Goal: Task Accomplishment & Management: Manage account settings

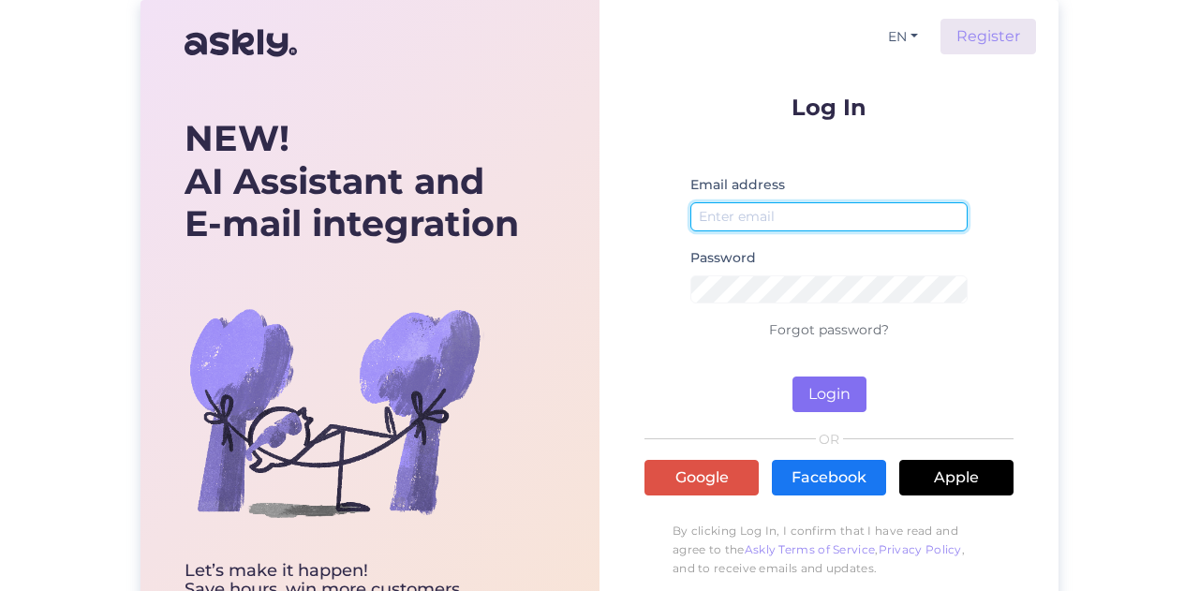
type input "[EMAIL_ADDRESS][DOMAIN_NAME]"
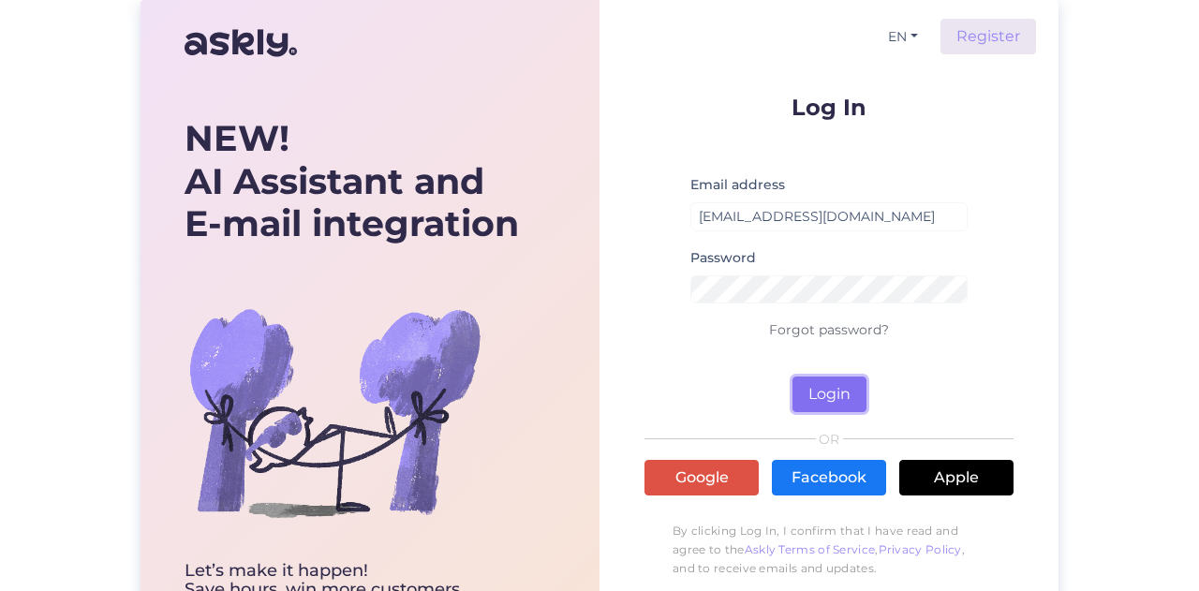
click at [836, 394] on button "Login" at bounding box center [830, 395] width 74 height 36
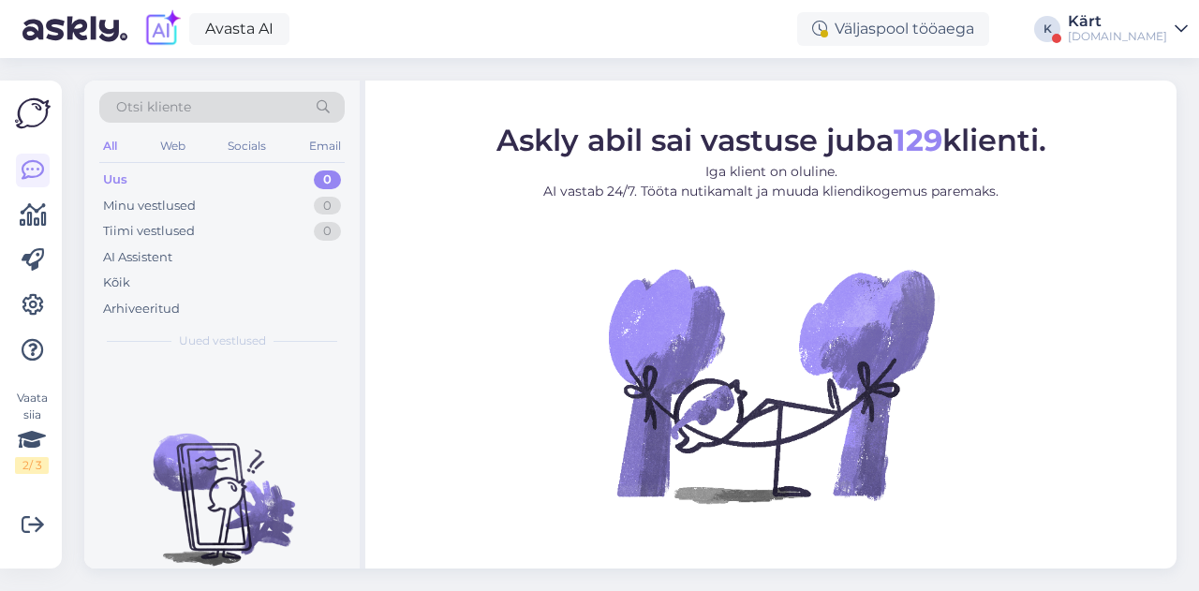
click at [1147, 29] on div "[DOMAIN_NAME]" at bounding box center [1117, 36] width 99 height 15
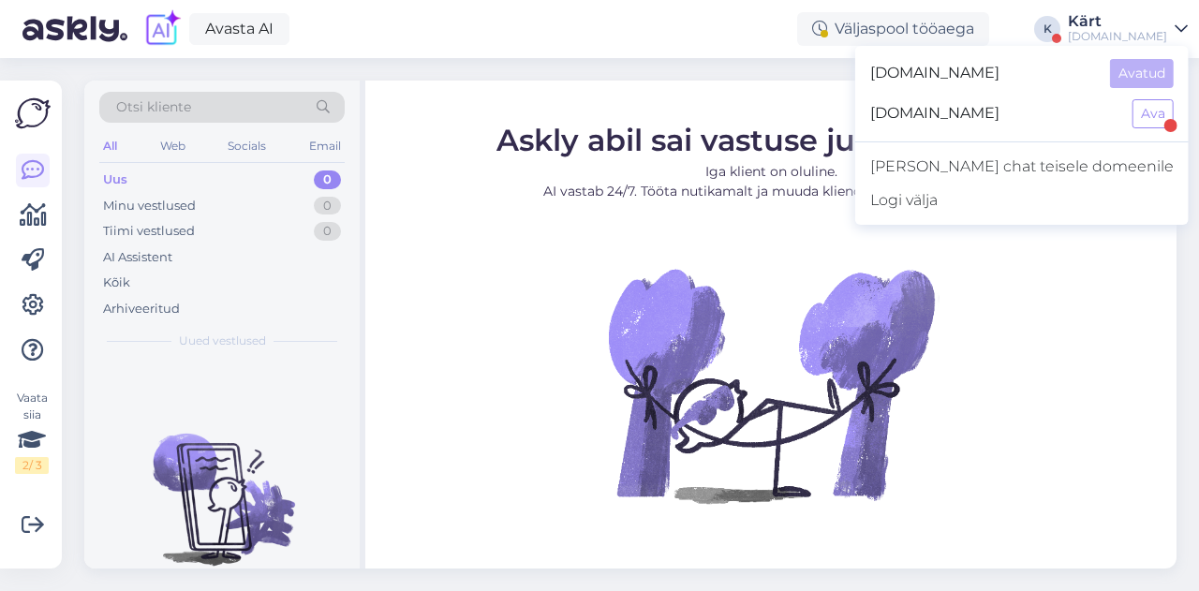
click at [1125, 121] on div "[DOMAIN_NAME] Ava" at bounding box center [1022, 114] width 334 height 40
click at [1144, 114] on button "Ava" at bounding box center [1153, 113] width 41 height 29
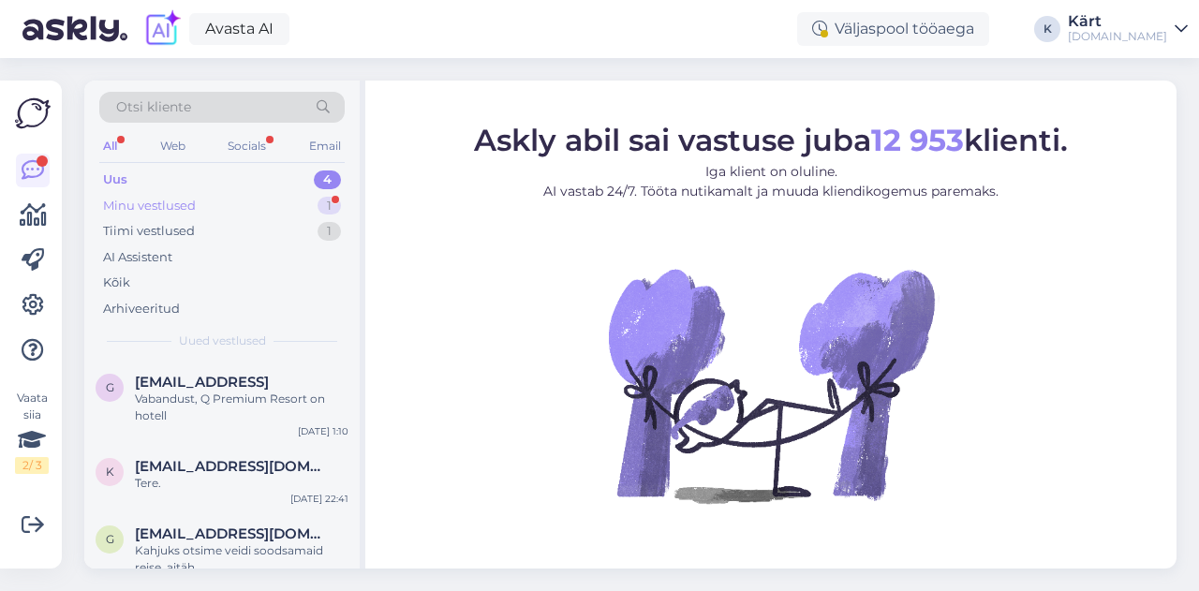
click at [260, 200] on div "Minu vestlused 1" at bounding box center [221, 206] width 245 height 26
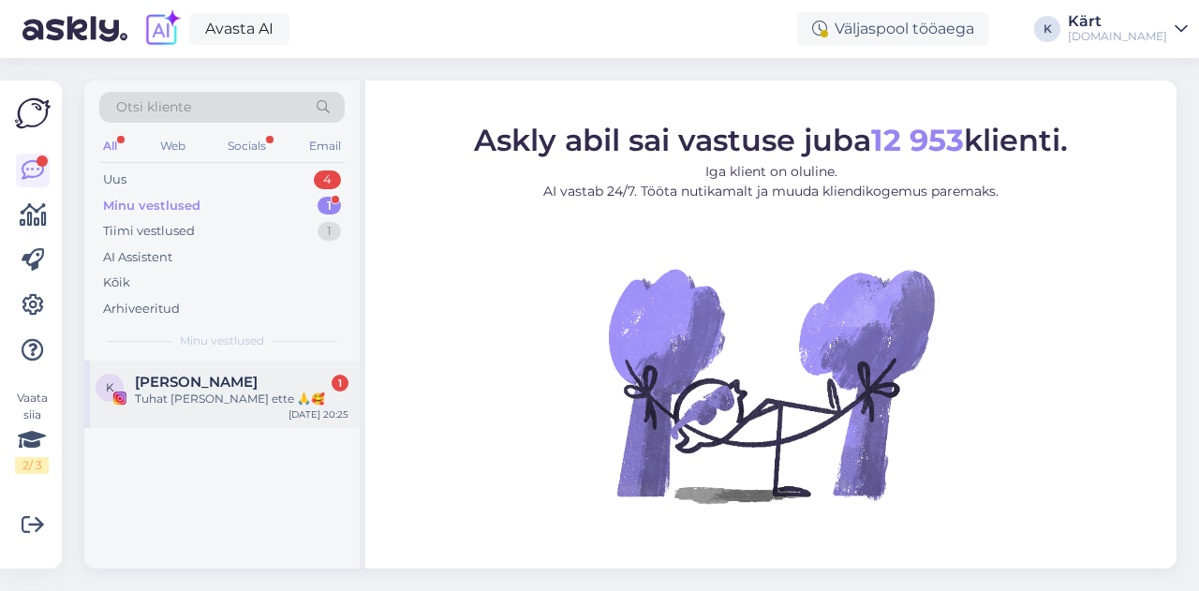
click at [232, 385] on span "[PERSON_NAME]" at bounding box center [196, 382] width 123 height 17
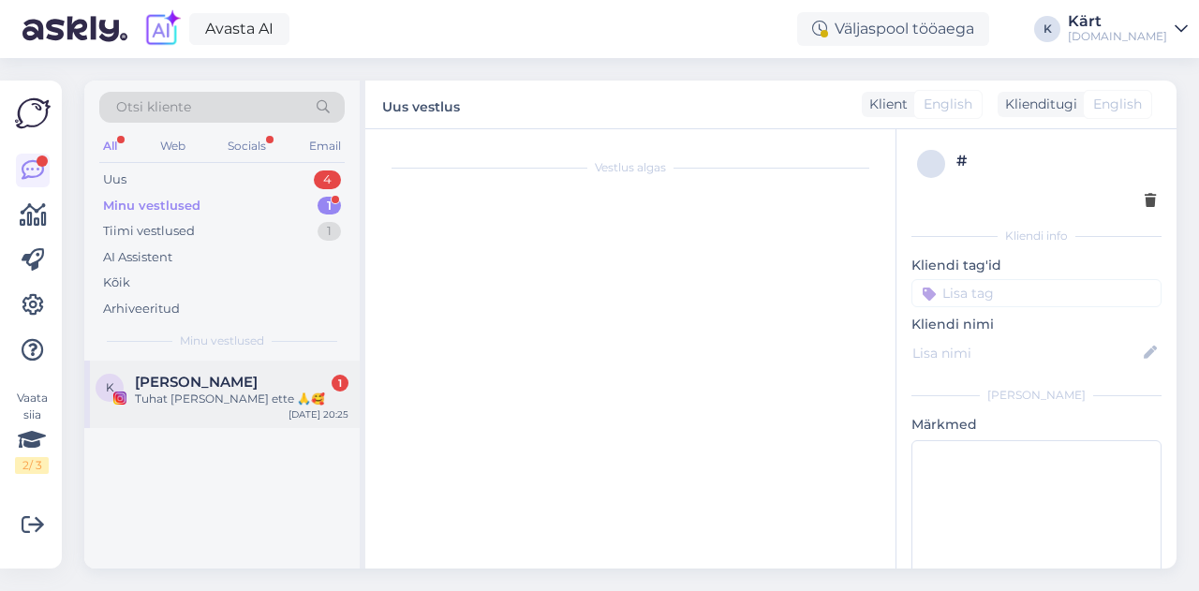
scroll to position [185, 0]
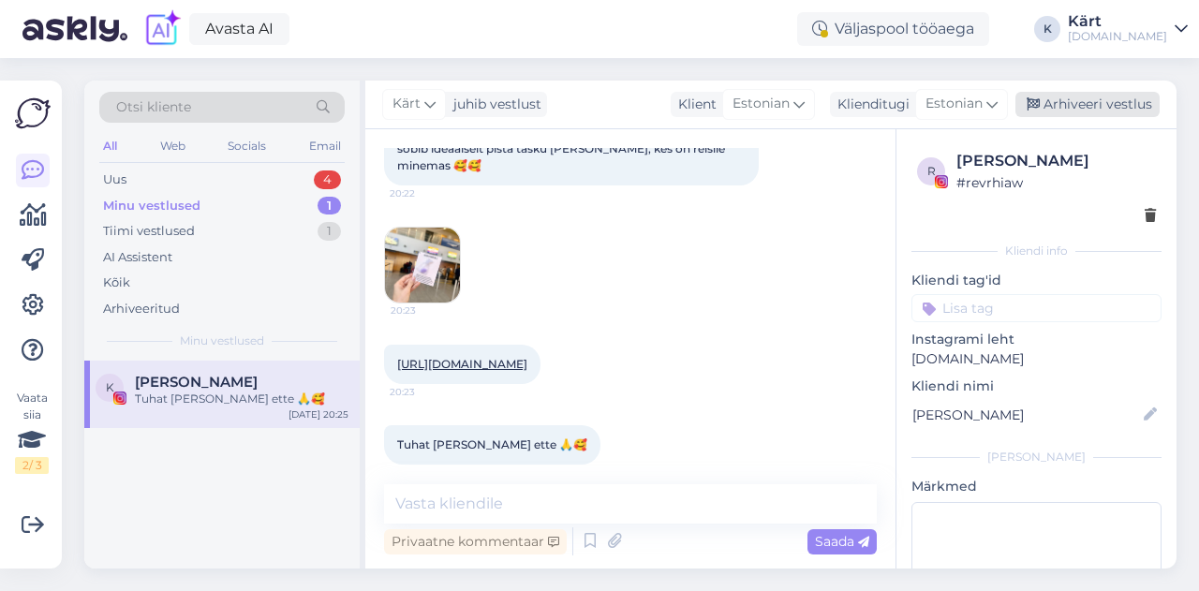
click at [1105, 107] on div "Arhiveeri vestlus" at bounding box center [1087, 104] width 144 height 25
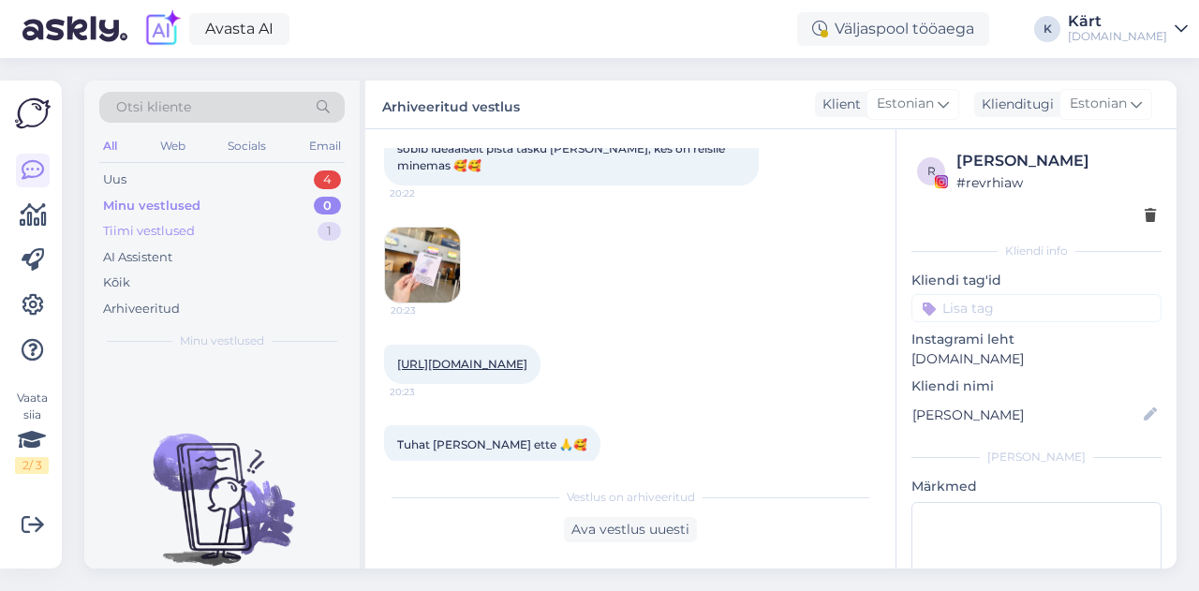
click at [146, 224] on div "Tiimi vestlused" at bounding box center [149, 231] width 92 height 19
